Goal: Information Seeking & Learning: Learn about a topic

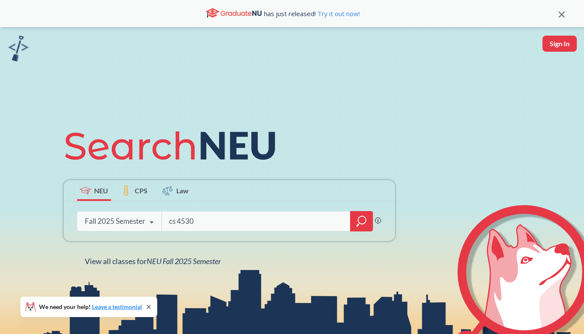
type input "cs 4530"
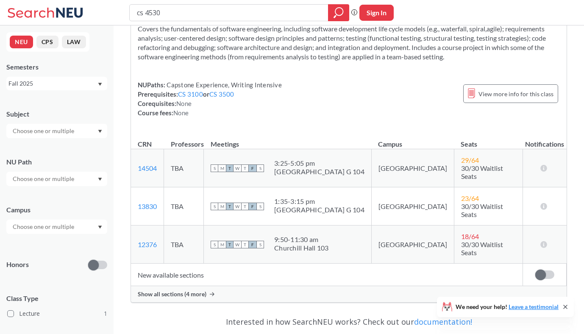
scroll to position [56, 0]
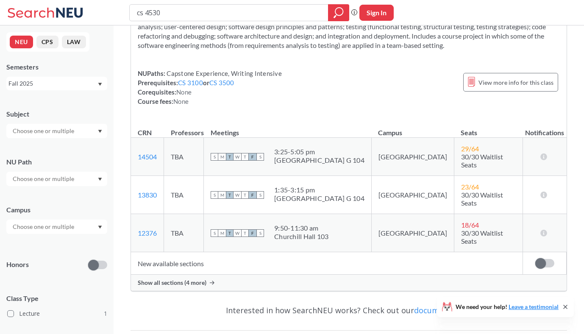
click at [173, 274] on div "Show all sections (4 more)" at bounding box center [348, 282] width 435 height 16
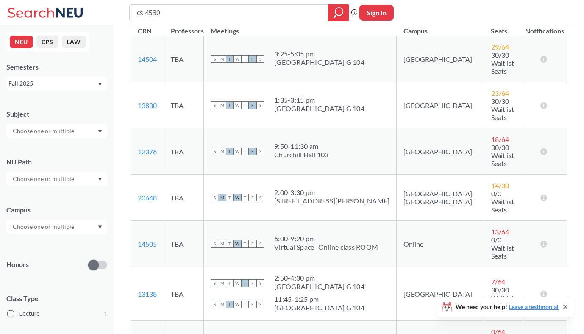
scroll to position [153, 0]
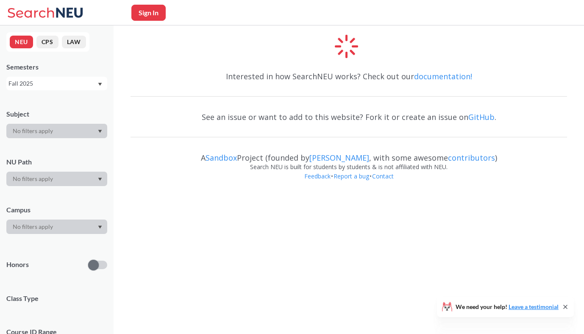
click at [25, 14] on icon at bounding box center [31, 12] width 46 height 10
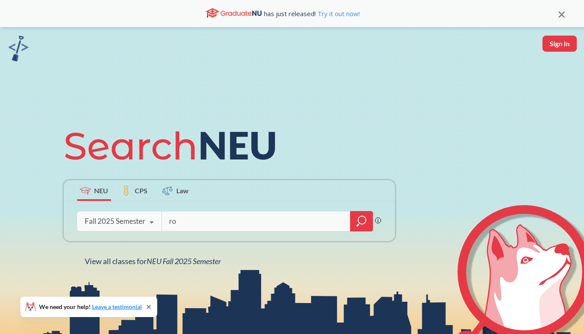
type input "r"
type input "orgb 3201"
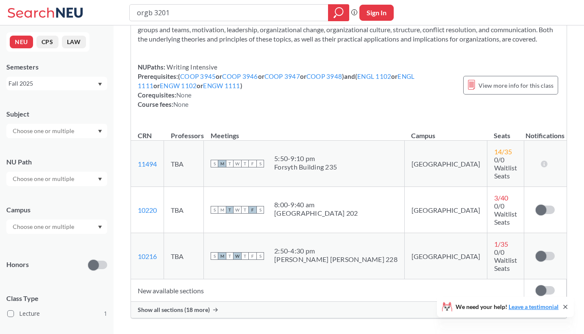
scroll to position [67, 0]
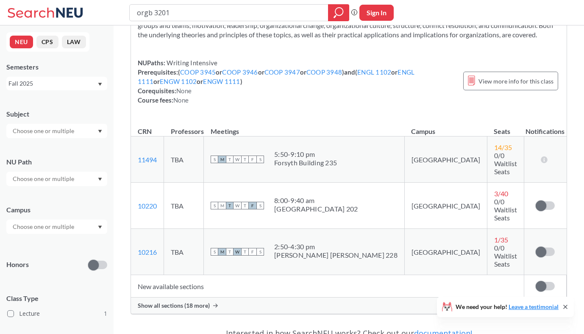
click at [169, 321] on div "Interested in how SearchNEU works? Check out our documentation!" at bounding box center [348, 333] width 436 height 25
click at [174, 302] on span "Show all sections (18 more)" at bounding box center [174, 306] width 72 height 8
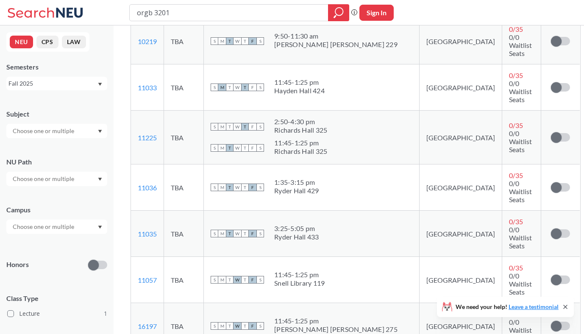
scroll to position [695, 0]
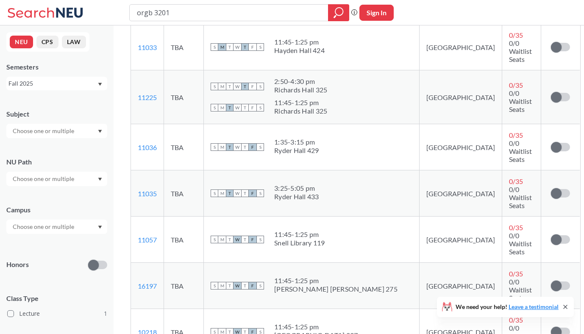
click at [64, 89] on div "Fall 2025" at bounding box center [56, 84] width 101 height 14
click at [67, 146] on div "Summer 1 2025" at bounding box center [59, 141] width 96 height 9
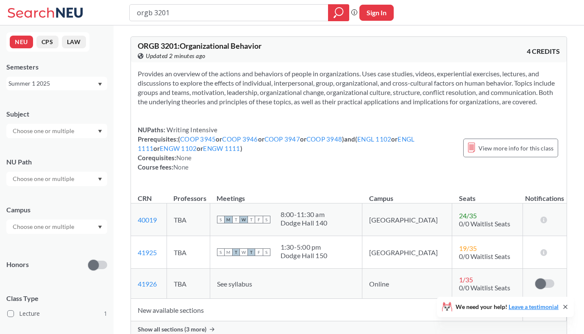
click at [165, 321] on td "New available sections" at bounding box center [327, 310] width 392 height 22
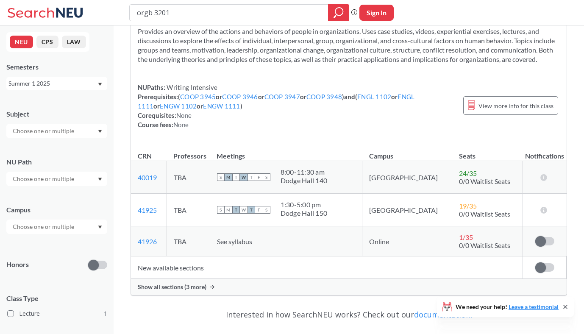
scroll to position [66, 0]
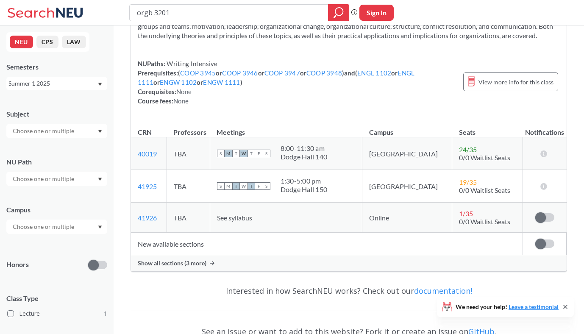
click at [168, 267] on span "Show all sections (3 more)" at bounding box center [172, 263] width 69 height 8
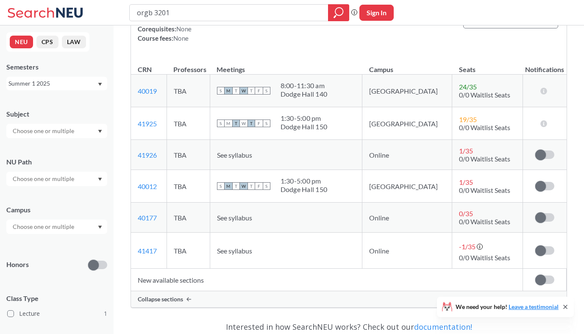
scroll to position [139, 0]
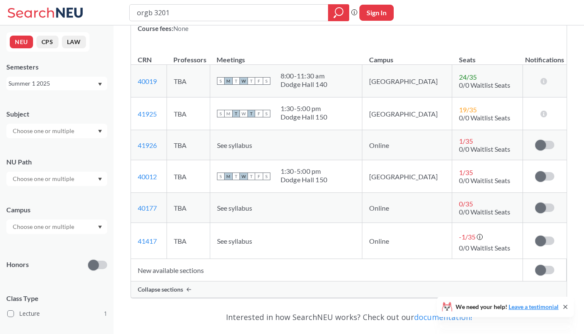
click at [70, 85] on div "Summer 1 2025" at bounding box center [52, 83] width 89 height 9
click at [68, 125] on div "Summer 2 2025" at bounding box center [59, 125] width 96 height 9
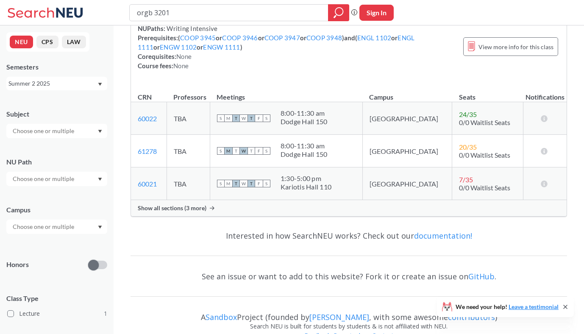
scroll to position [102, 0]
click at [145, 211] on span "Show all sections (3 more)" at bounding box center [172, 208] width 69 height 8
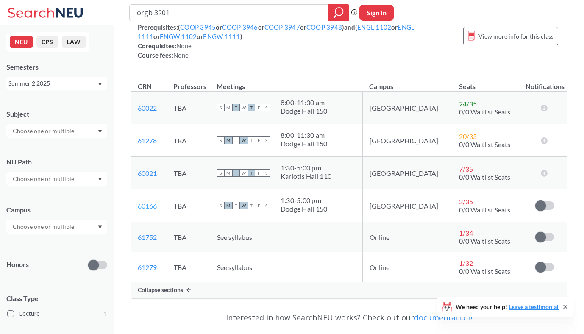
scroll to position [116, 0]
